Goal: Information Seeking & Learning: Check status

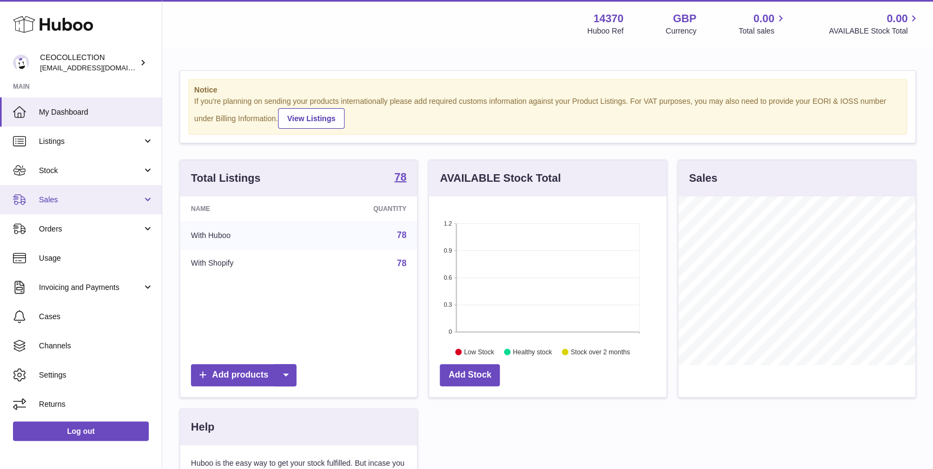
scroll to position [168, 237]
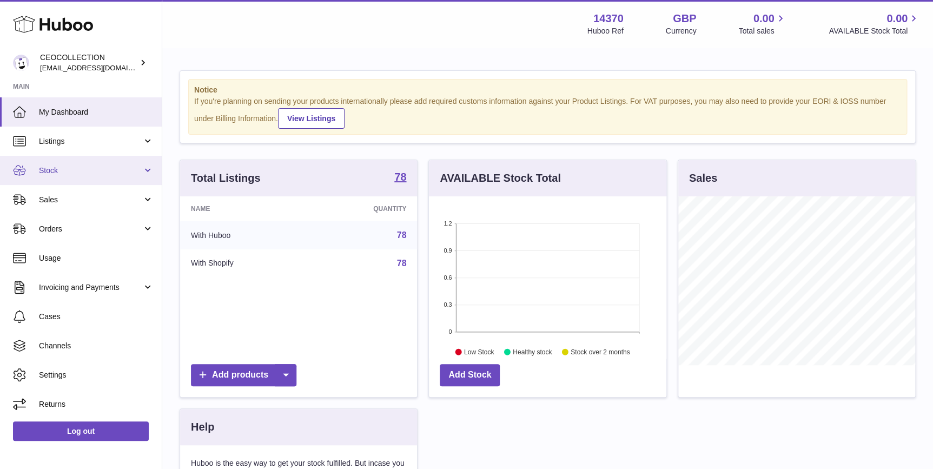
click at [83, 172] on span "Stock" at bounding box center [90, 170] width 103 height 10
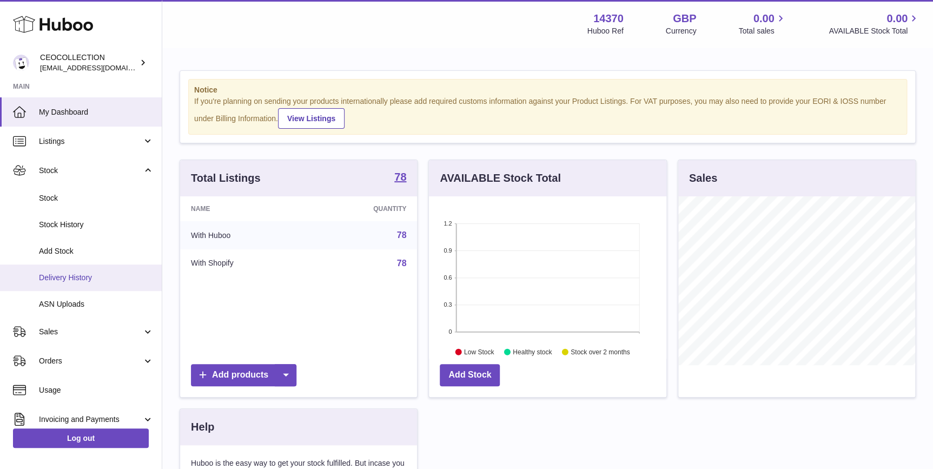
click at [97, 272] on span "Delivery History" at bounding box center [96, 277] width 115 height 10
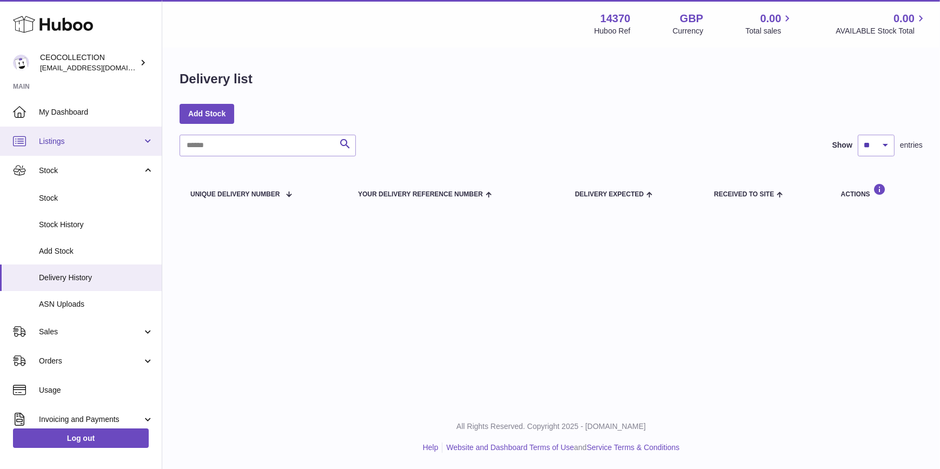
drag, startPoint x: 114, startPoint y: 141, endPoint x: 111, endPoint y: 149, distance: 8.0
click at [114, 141] on span "Listings" at bounding box center [90, 141] width 103 height 10
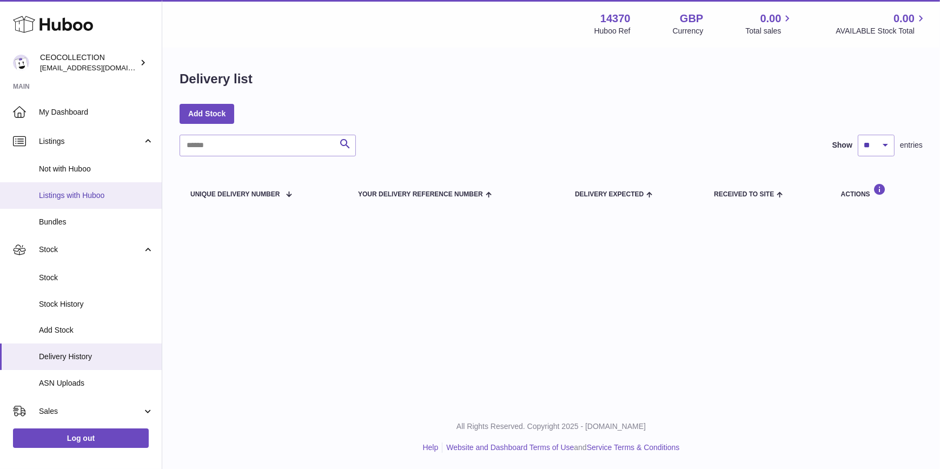
click at [111, 197] on span "Listings with Huboo" at bounding box center [96, 195] width 115 height 10
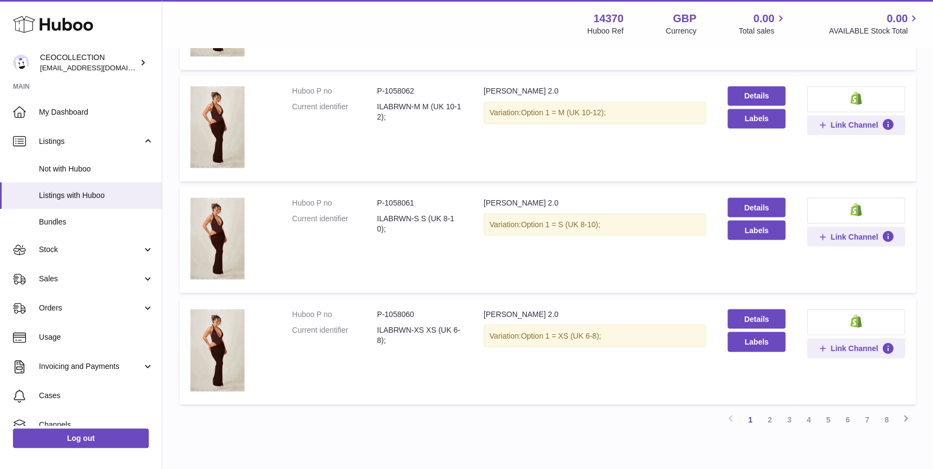
scroll to position [949, 0]
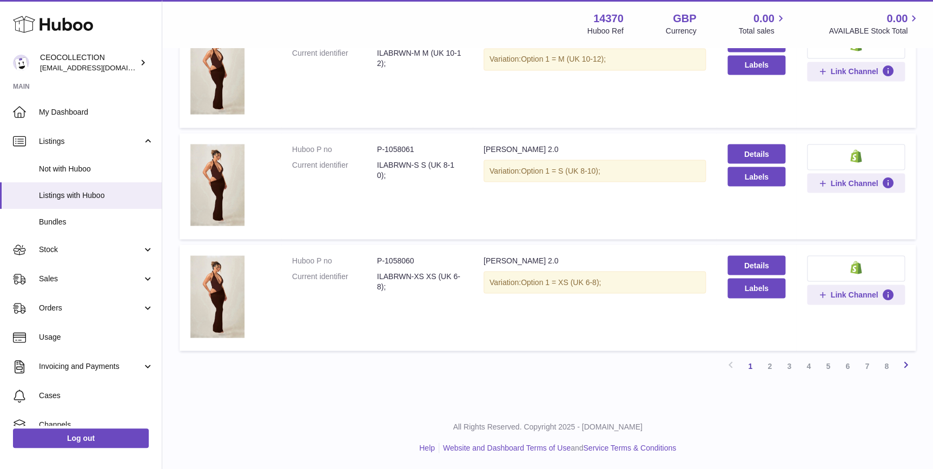
click at [904, 367] on icon at bounding box center [905, 364] width 13 height 14
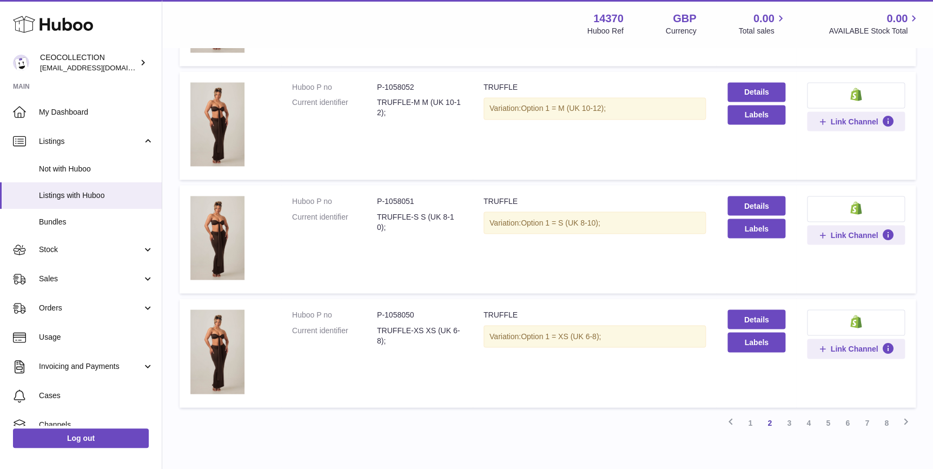
scroll to position [961, 0]
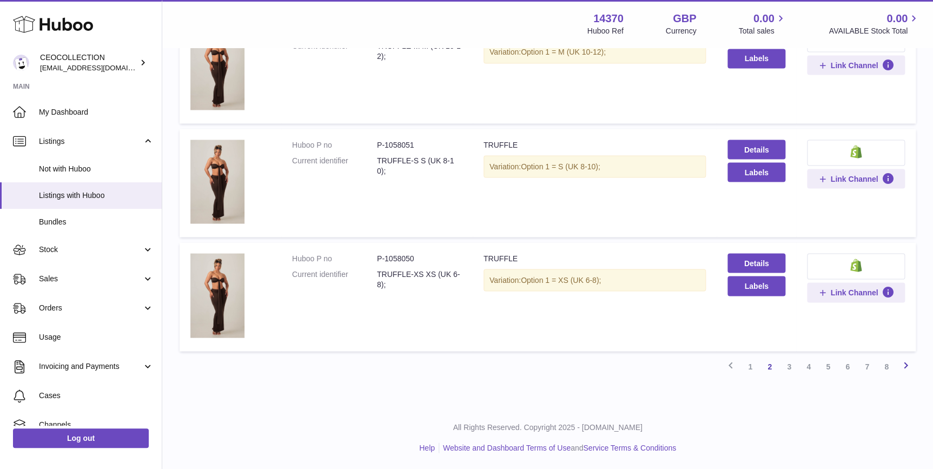
click at [903, 366] on icon at bounding box center [905, 365] width 13 height 14
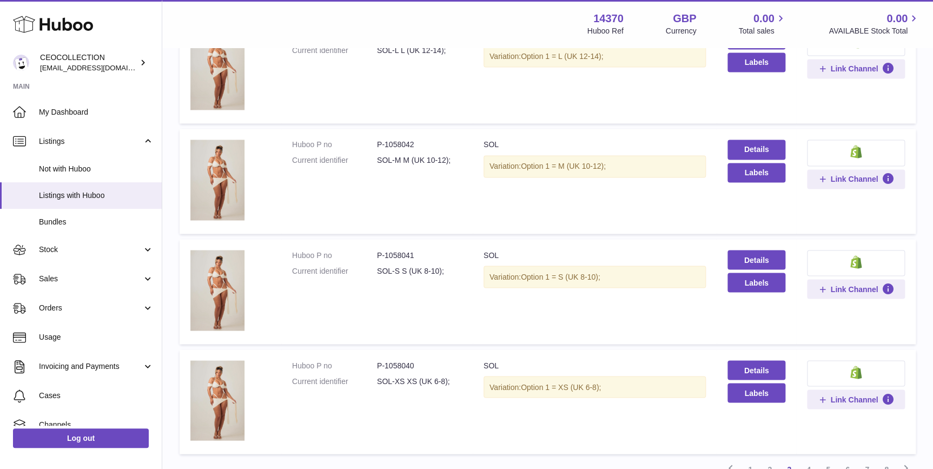
scroll to position [936, 0]
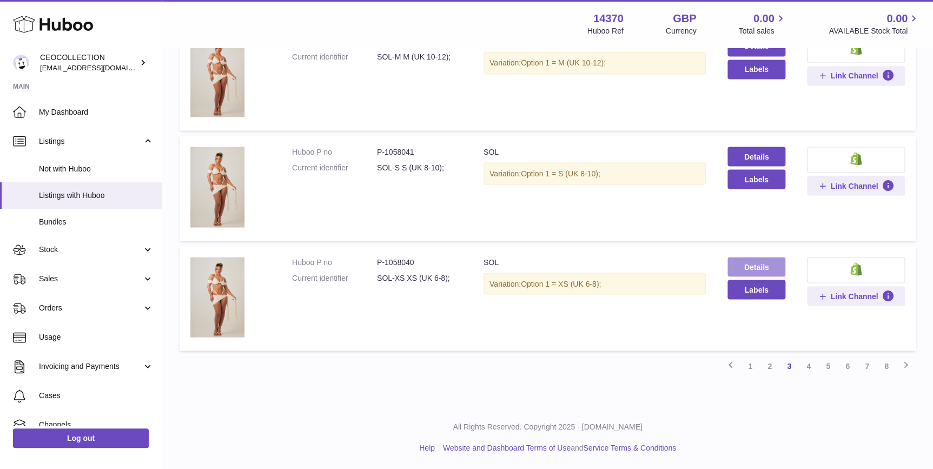
click at [728, 261] on link "Details" at bounding box center [755, 266] width 57 height 19
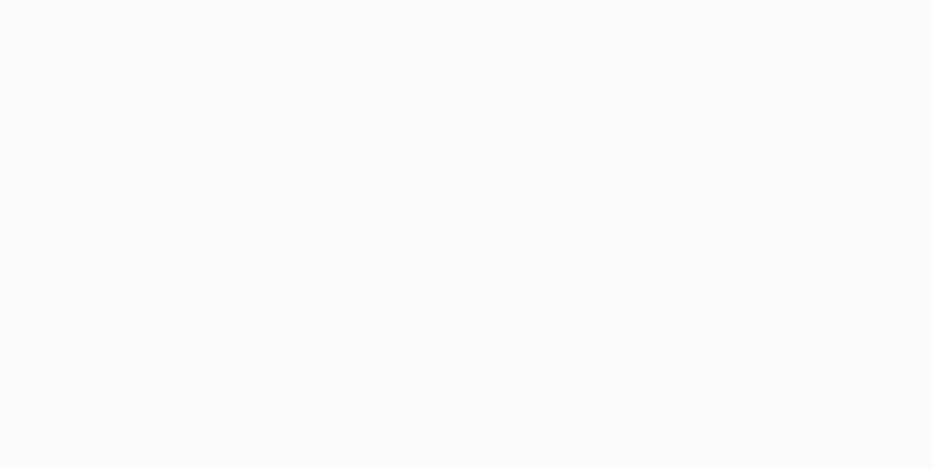
select select
select select "****"
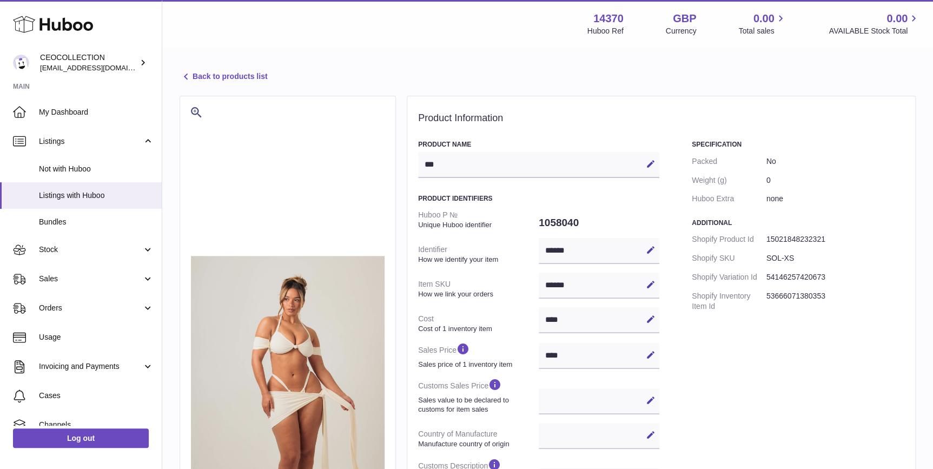
click at [227, 76] on link "Back to products list" at bounding box center [224, 76] width 88 height 13
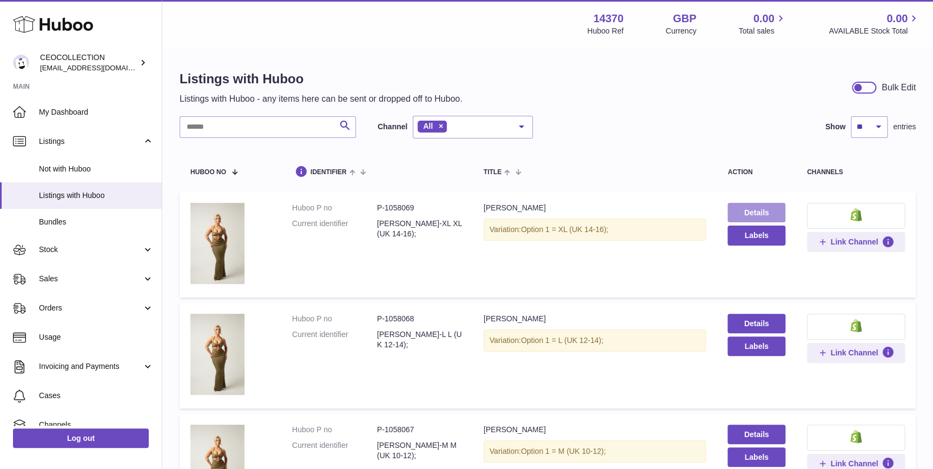
click at [730, 210] on link "Details" at bounding box center [755, 212] width 57 height 19
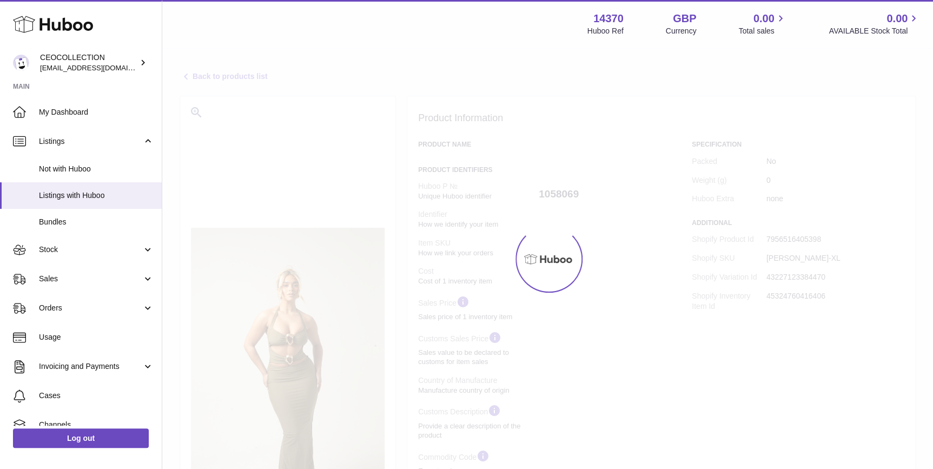
select select
select select "****"
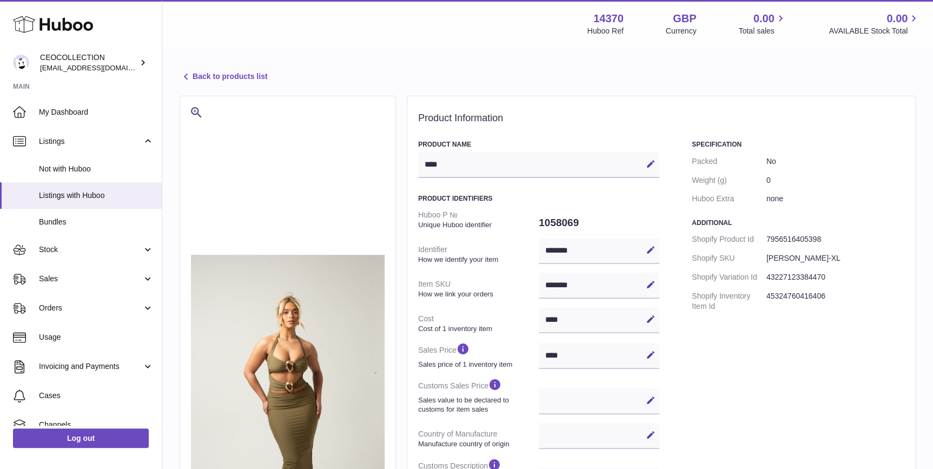
click at [254, 76] on link "Back to products list" at bounding box center [224, 76] width 88 height 13
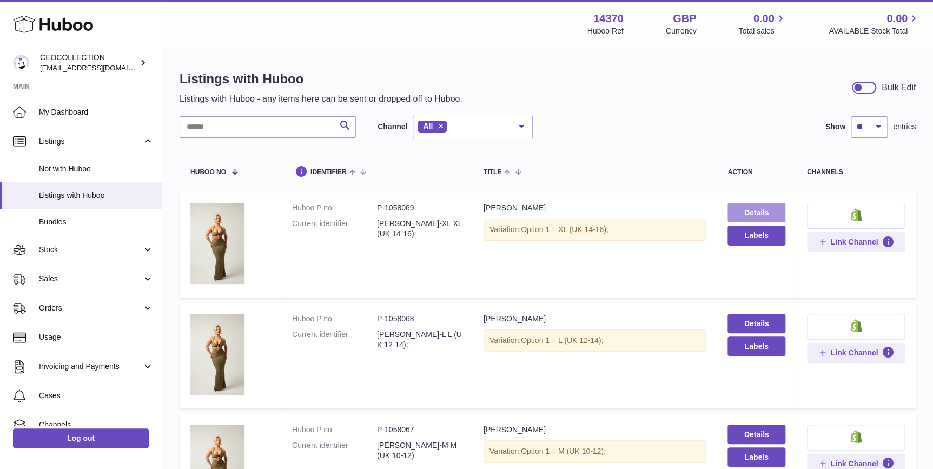
click at [739, 207] on link "Details" at bounding box center [755, 212] width 57 height 19
click at [763, 323] on link "Details" at bounding box center [755, 323] width 57 height 19
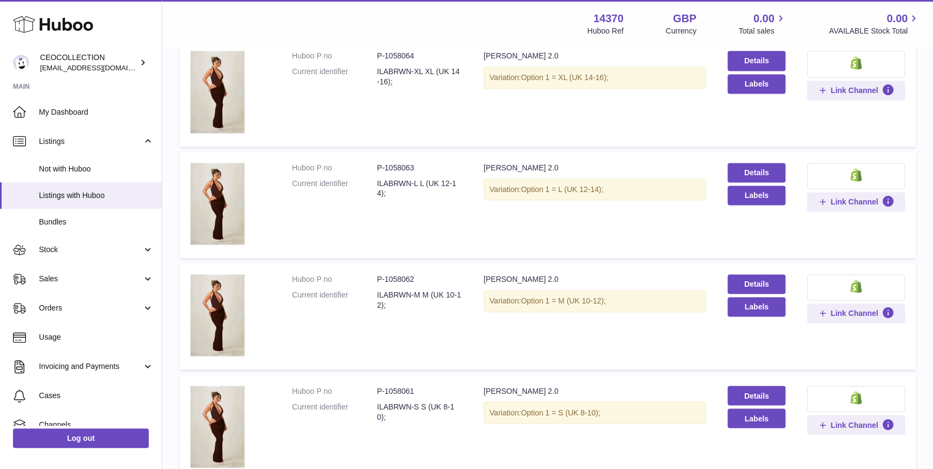
scroll to position [703, 0]
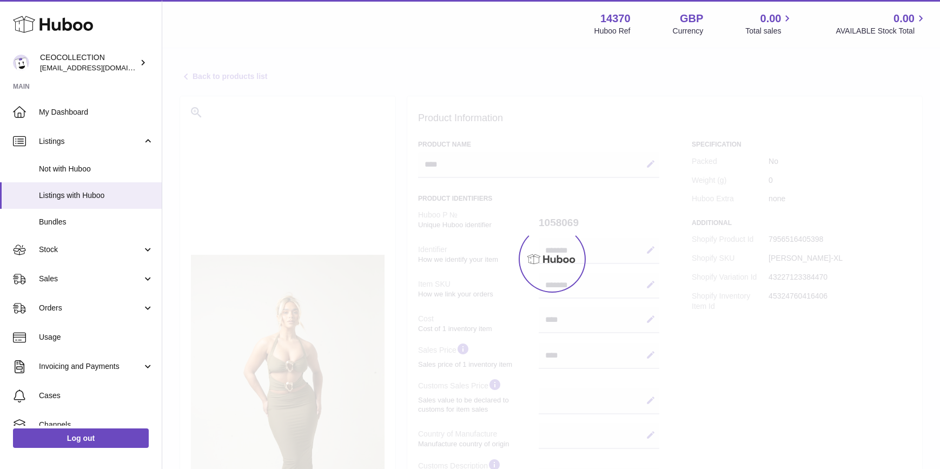
select select
select select "****"
select select
select select "****"
